Goal: Task Accomplishment & Management: Manage account settings

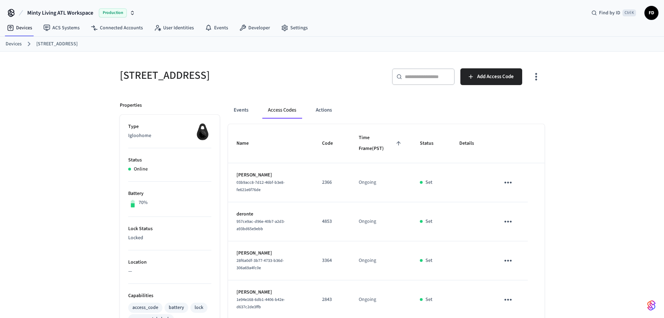
click at [12, 44] on link "Devices" at bounding box center [14, 43] width 16 height 7
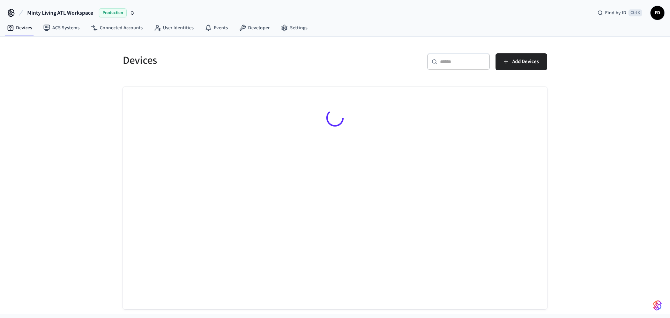
click at [452, 64] on input "text" at bounding box center [462, 61] width 45 height 7
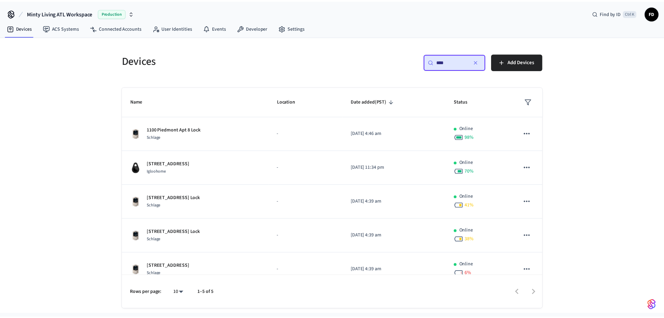
scroll to position [12, 0]
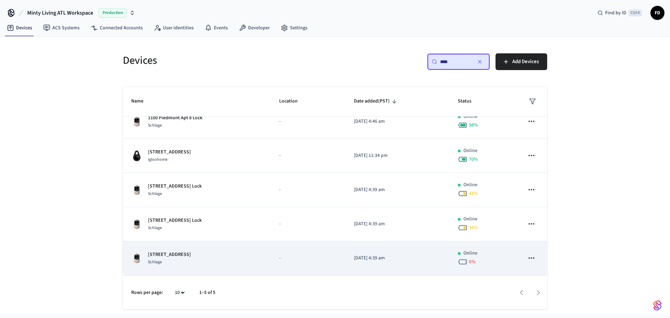
type input "****"
click at [308, 256] on p "-" at bounding box center [308, 258] width 58 height 7
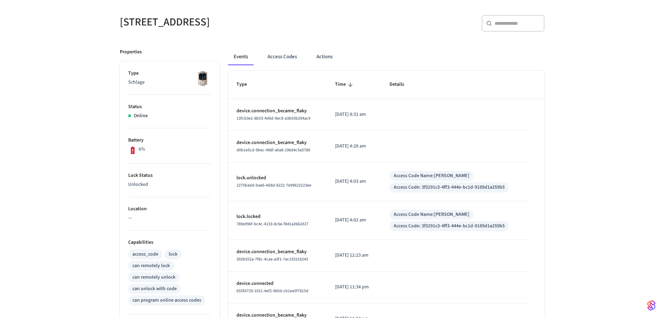
scroll to position [55, 0]
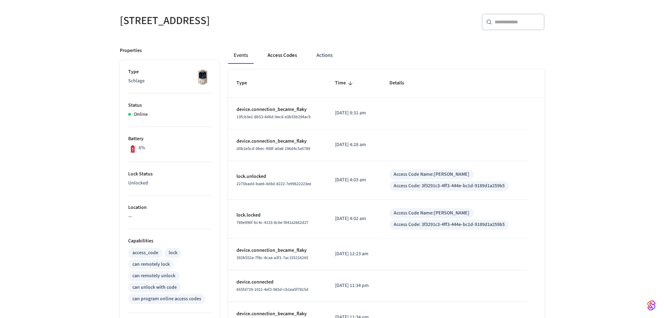
click at [292, 57] on button "Access Codes" at bounding box center [282, 55] width 40 height 17
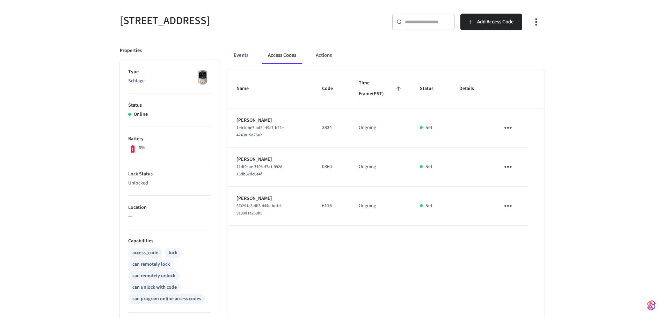
click at [642, 170] on div "1100 Piedmont Apt 4 ​ ​ Add Access Code Properties Type Schlage Status Online B…" at bounding box center [332, 250] width 664 height 507
click at [245, 54] on button "Events" at bounding box center [241, 55] width 26 height 17
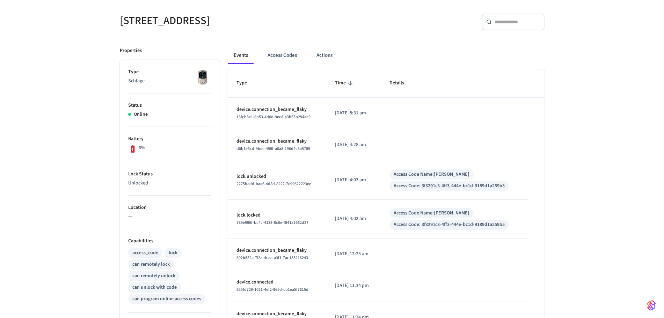
click at [86, 243] on div "1100 Piedmont Apt 4 ​ ​ Properties Type Schlage Status Online Battery 6% Lock S…" at bounding box center [332, 250] width 664 height 507
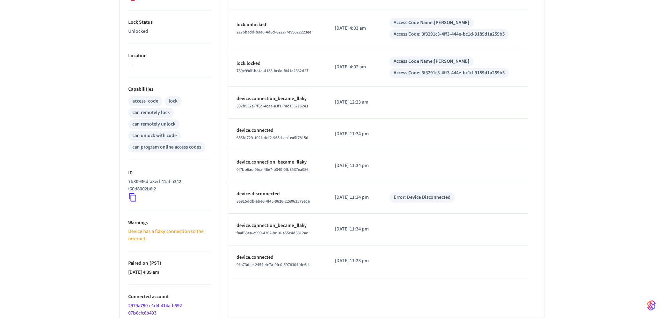
scroll to position [212, 0]
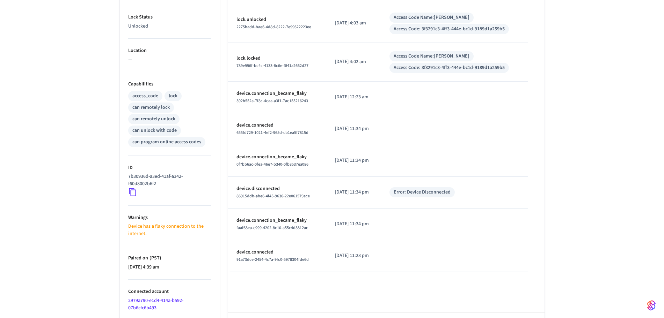
click at [134, 189] on icon at bounding box center [132, 193] width 7 height 8
drag, startPoint x: 134, startPoint y: 189, endPoint x: 132, endPoint y: 196, distance: 7.1
click at [132, 196] on icon at bounding box center [132, 192] width 9 height 9
click at [132, 196] on icon at bounding box center [132, 193] width 7 height 8
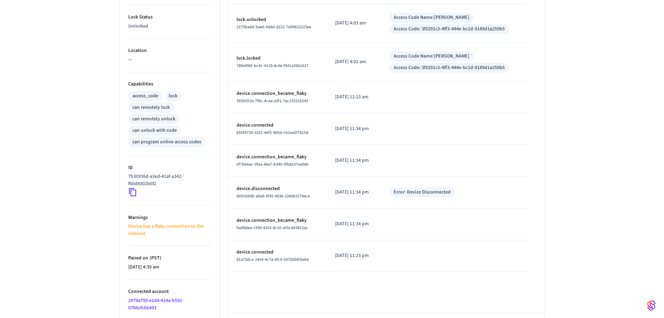
scroll to position [0, 0]
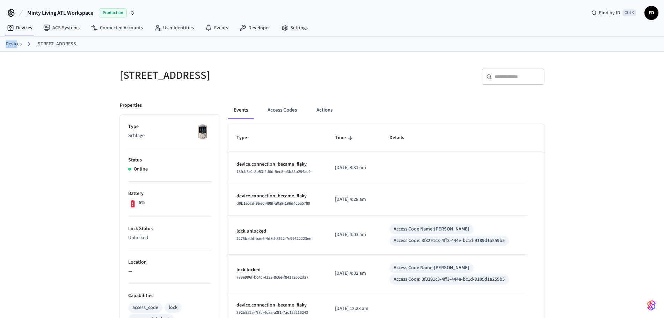
drag, startPoint x: 6, startPoint y: 48, endPoint x: 20, endPoint y: 45, distance: 14.0
click at [20, 45] on link "Devices" at bounding box center [14, 43] width 16 height 7
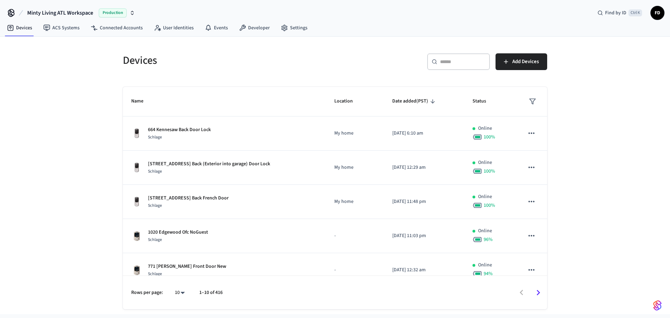
click at [20, 45] on div "Devices ​ ​ Add Devices Name Location Date added (PST) Status 664 Kennesaw Back…" at bounding box center [335, 176] width 670 height 278
click at [451, 60] on input "text" at bounding box center [462, 61] width 45 height 7
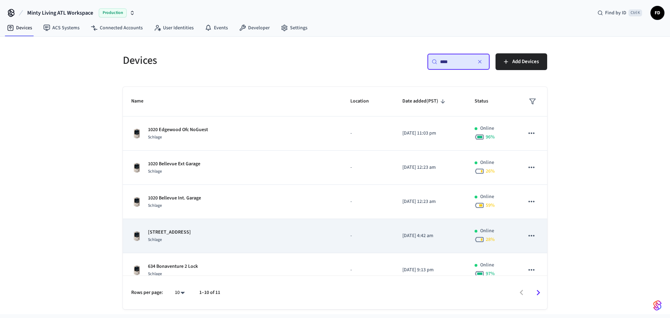
type input "****"
click at [191, 231] on p "[STREET_ADDRESS]" at bounding box center [169, 232] width 43 height 7
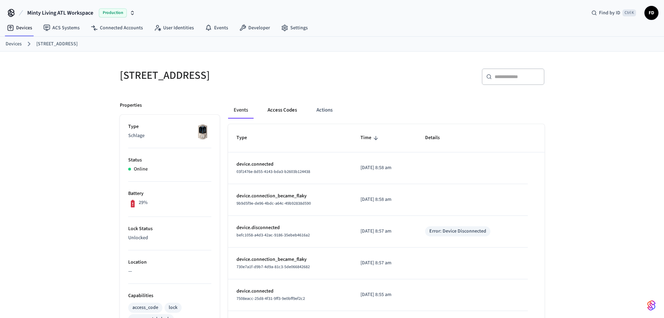
click at [293, 112] on button "Access Codes" at bounding box center [282, 110] width 40 height 17
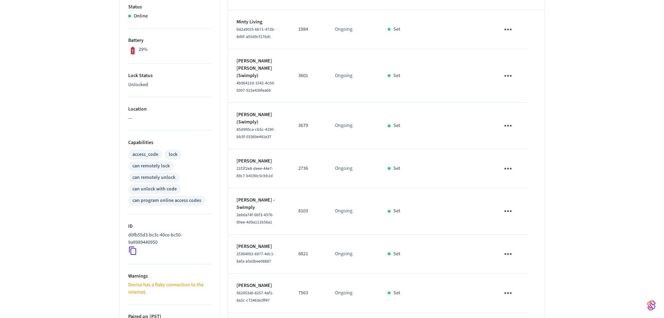
scroll to position [155, 0]
click at [512, 80] on icon "sticky table" at bounding box center [507, 74] width 11 height 11
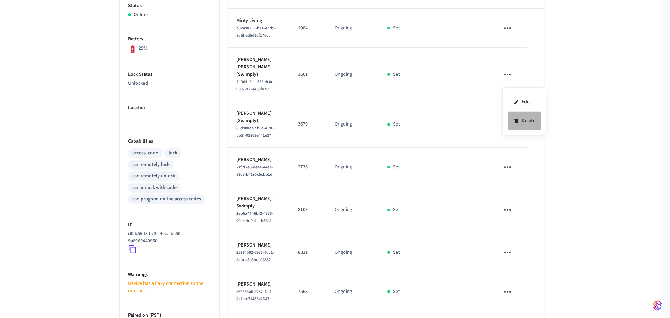
click at [524, 118] on li "Delete" at bounding box center [524, 121] width 33 height 19
click at [508, 124] on icon "sticky table" at bounding box center [507, 125] width 7 height 2
click at [514, 159] on li "Delete" at bounding box center [526, 159] width 33 height 19
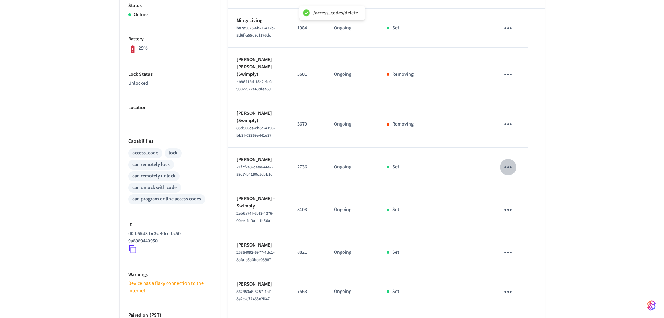
click at [510, 164] on icon "sticky table" at bounding box center [507, 167] width 11 height 11
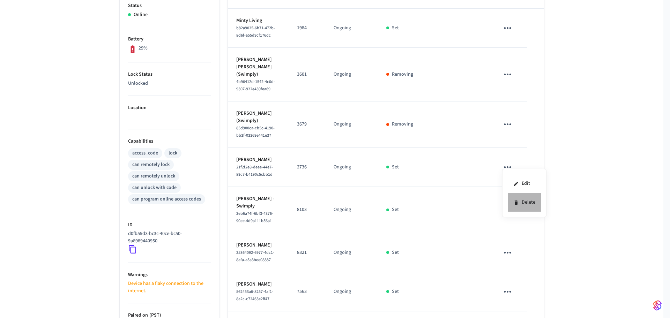
click at [516, 197] on li "Delete" at bounding box center [524, 202] width 33 height 19
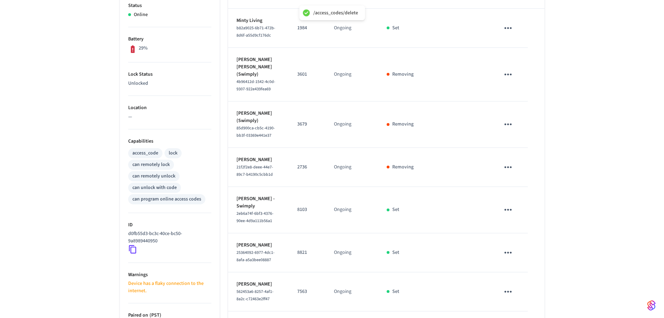
click at [575, 210] on div "1020 Edgewood Pool Gate ​ ​ Add Access Code Properties Type Schlage Status Onli…" at bounding box center [332, 187] width 664 height 581
drag, startPoint x: 663, startPoint y: 172, endPoint x: 670, endPoint y: 281, distance: 109.5
click at [663, 281] on html "/access_codes/delete Minty Living ATL Workspace Production Find by ID Ctrl K FD…" at bounding box center [332, 161] width 664 height 632
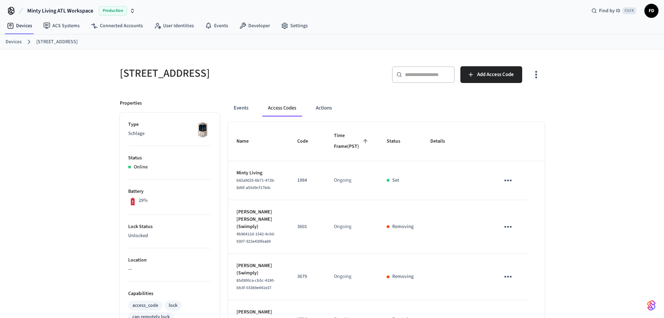
scroll to position [0, 0]
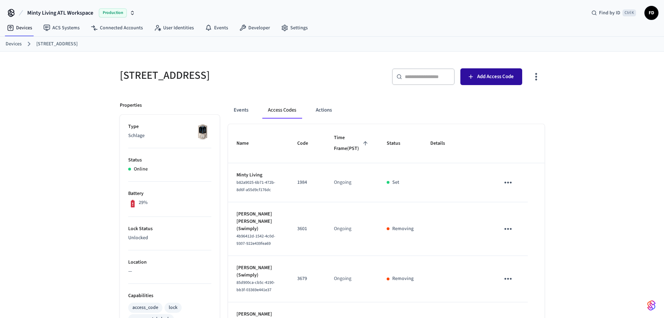
click at [496, 72] on span "Add Access Code" at bounding box center [495, 76] width 37 height 9
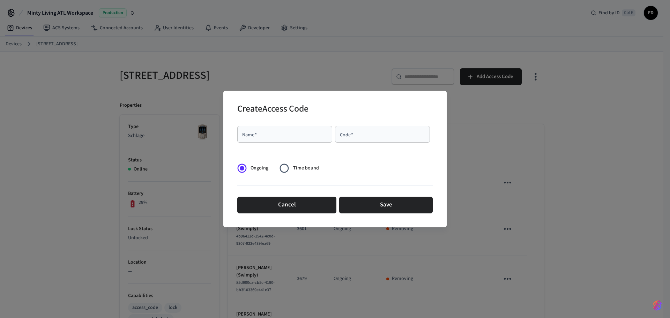
click at [307, 133] on input "Name   *" at bounding box center [285, 134] width 87 height 7
paste input "**********"
type input "**********"
click at [401, 123] on div "**********" at bounding box center [335, 169] width 196 height 99
click at [393, 131] on input "Code   *" at bounding box center [382, 134] width 87 height 7
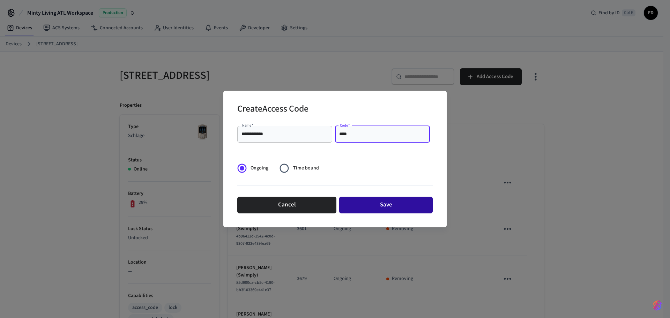
type input "****"
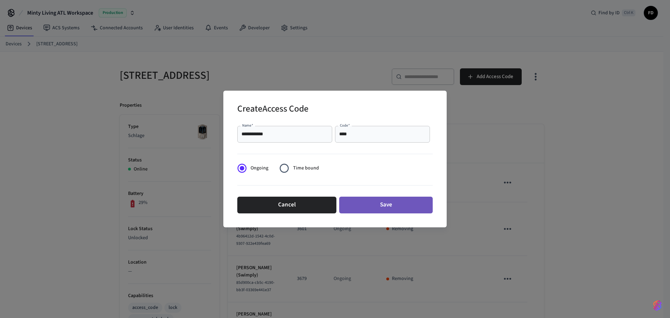
click at [381, 207] on button "Save" at bounding box center [386, 205] width 94 height 17
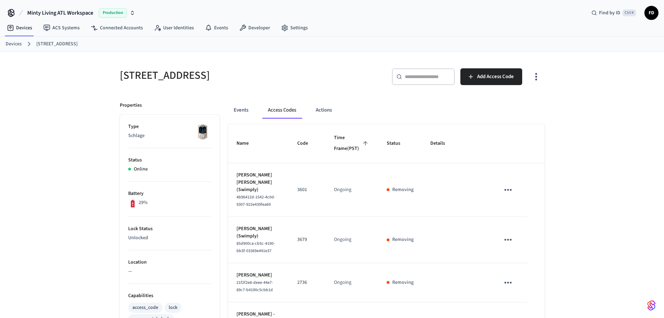
scroll to position [303, 0]
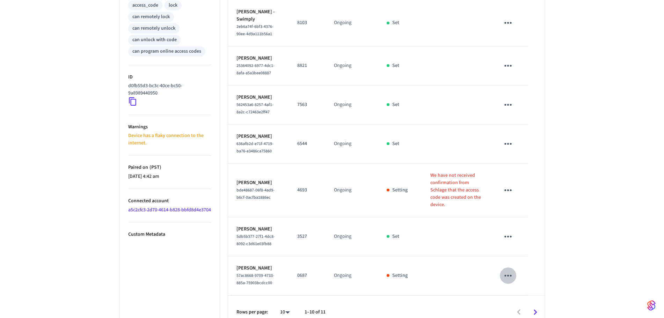
click at [508, 275] on icon "sticky table" at bounding box center [507, 276] width 7 height 2
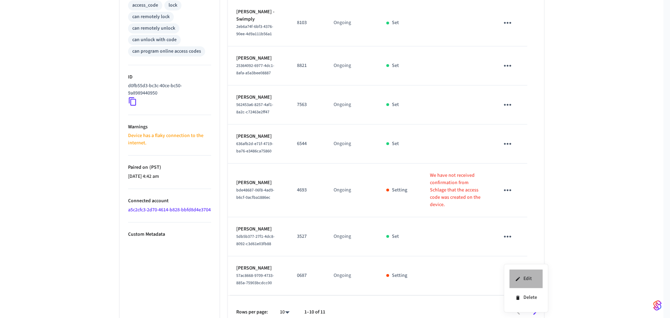
click at [513, 279] on li "Edit" at bounding box center [526, 279] width 33 height 19
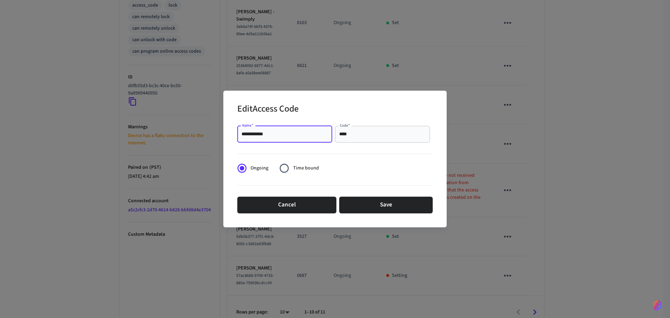
click at [270, 133] on input "**********" at bounding box center [285, 134] width 87 height 7
type input "**********"
click at [375, 208] on button "Save" at bounding box center [386, 205] width 94 height 17
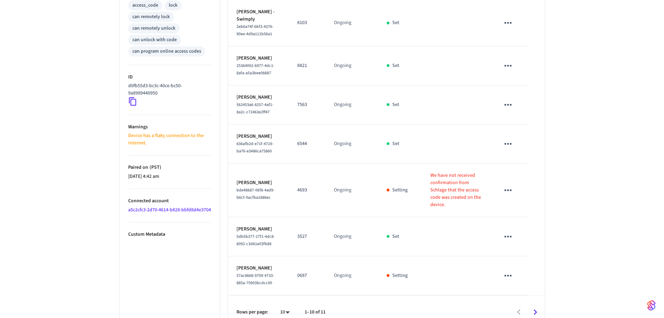
scroll to position [0, 0]
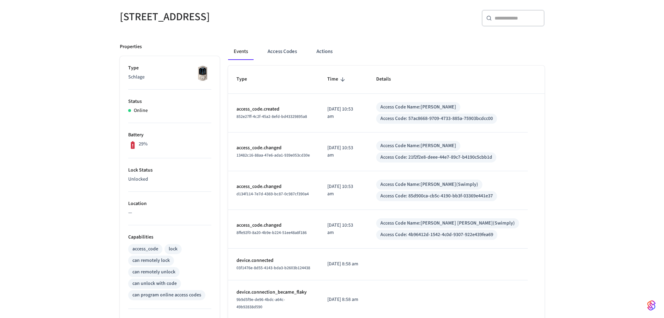
scroll to position [57, 0]
click at [279, 53] on button "Access Codes" at bounding box center [282, 53] width 40 height 17
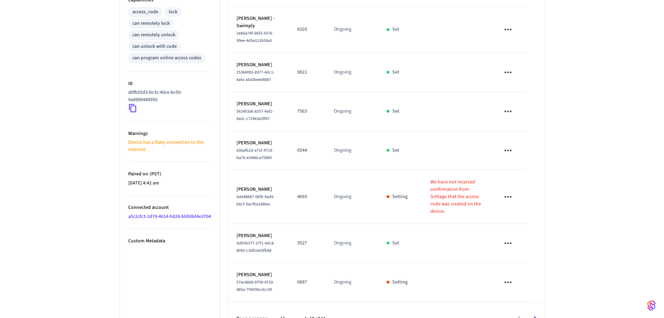
scroll to position [303, 0]
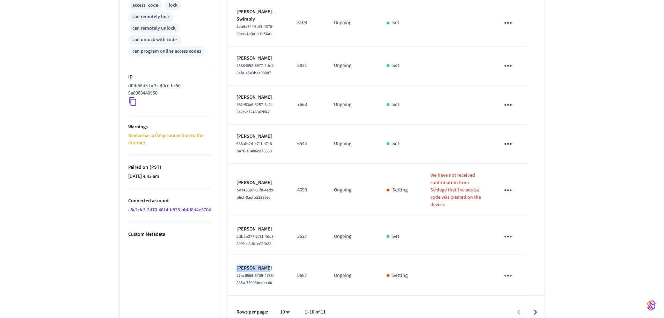
drag, startPoint x: 265, startPoint y: 256, endPoint x: 233, endPoint y: 253, distance: 31.6
click at [233, 257] on td "[PERSON_NAME] 57ac8668-9709-4733-885a-75903bcdcc00" at bounding box center [258, 276] width 61 height 39
copy p "[PERSON_NAME]"
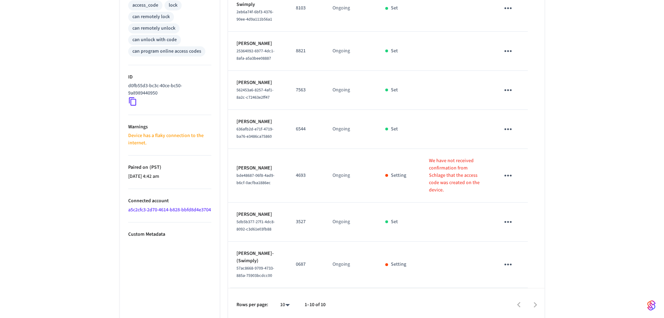
scroll to position [24, 0]
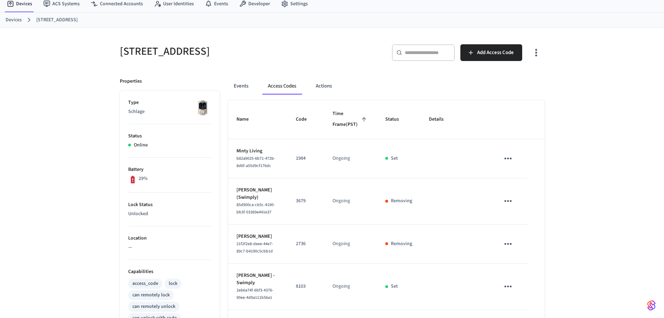
drag, startPoint x: 118, startPoint y: 52, endPoint x: 241, endPoint y: 48, distance: 123.3
click at [241, 48] on div "[STREET_ADDRESS]" at bounding box center [219, 51] width 216 height 31
copy h5 "[STREET_ADDRESS]"
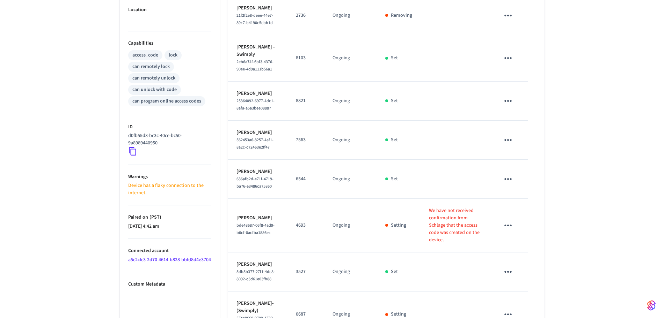
scroll to position [310, 0]
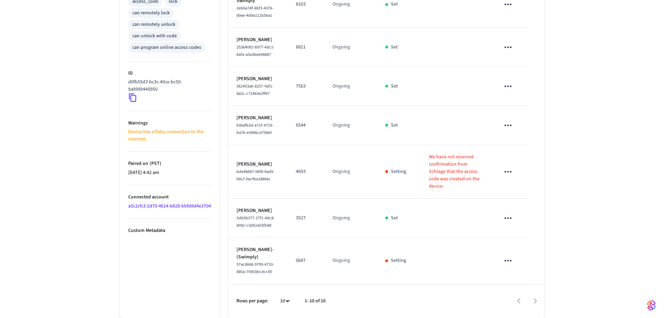
click at [568, 129] on div "[STREET_ADDRESS] ​ ​ Add Access Code Properties Type Schlage Status Online Batt…" at bounding box center [332, 31] width 664 height 573
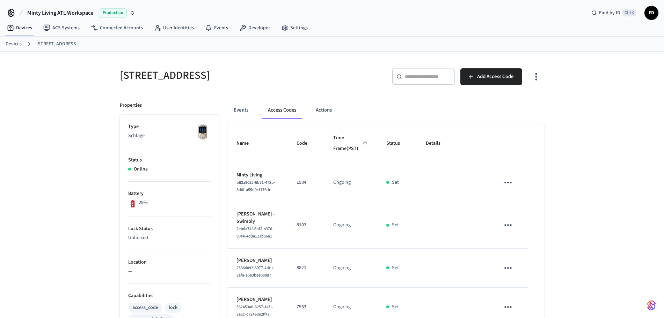
scroll to position [240, 0]
